Goal: Transaction & Acquisition: Purchase product/service

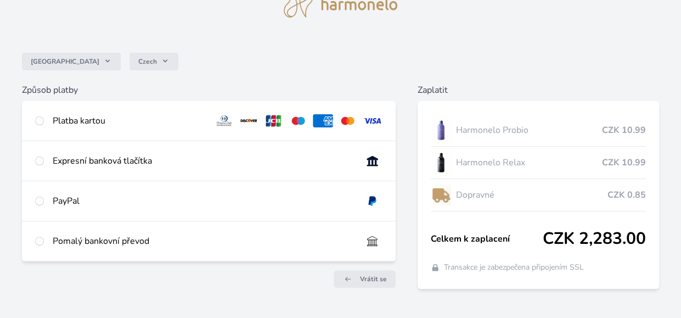
scroll to position [36, 0]
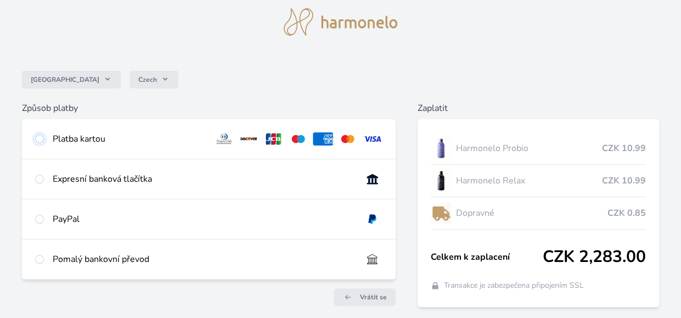
click at [43, 139] on input "radio" at bounding box center [39, 139] width 9 height 9
radio input "true"
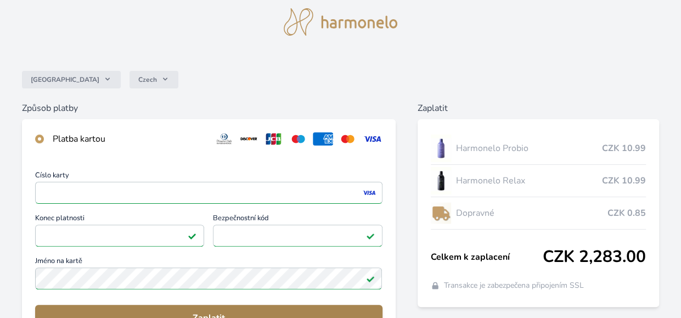
click at [234, 311] on span "Zaplatit" at bounding box center [209, 317] width 330 height 13
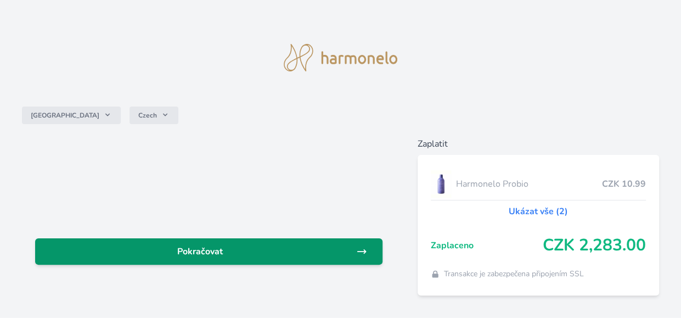
click at [332, 250] on span "Pokračovat" at bounding box center [200, 251] width 312 height 13
